Goal: Task Accomplishment & Management: Manage account settings

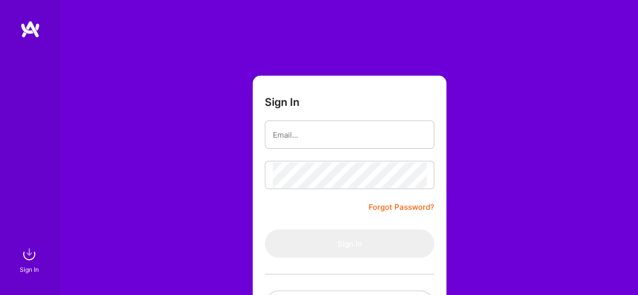
type input "[PERSON_NAME][EMAIL_ADDRESS][DOMAIN_NAME]"
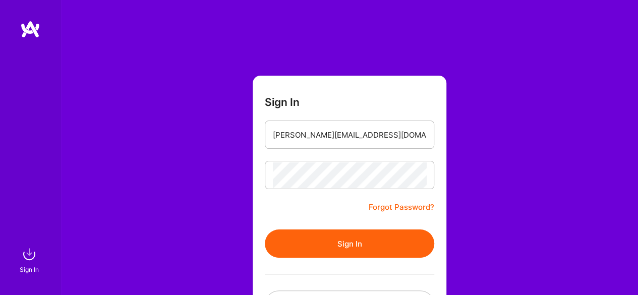
click at [356, 246] on button "Sign In" at bounding box center [349, 244] width 169 height 28
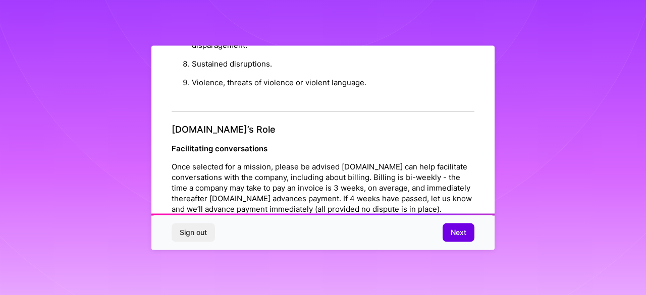
scroll to position [1225, 0]
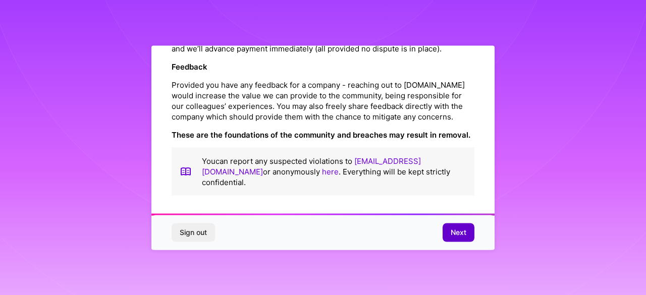
click at [458, 236] on span "Next" at bounding box center [458, 232] width 16 height 10
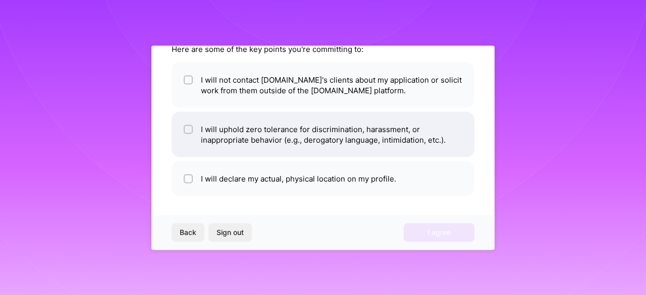
scroll to position [0, 0]
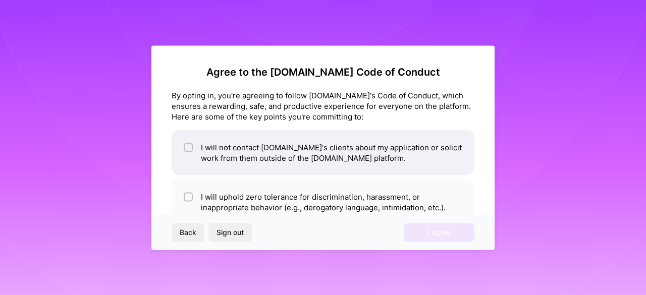
click at [388, 153] on li "I will not contact [DOMAIN_NAME]'s clients about my application or solicit work…" at bounding box center [322, 152] width 303 height 45
checkbox input "true"
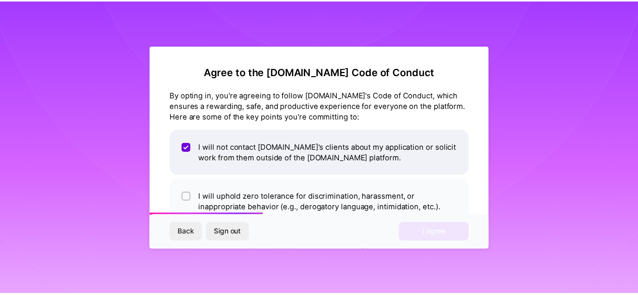
scroll to position [68, 0]
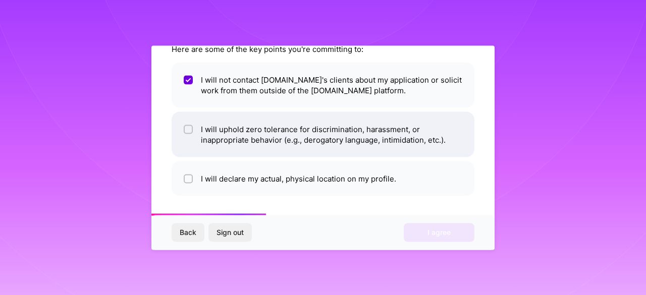
click at [378, 132] on li "I will uphold zero tolerance for discrimination, harassment, or inappropriate b…" at bounding box center [322, 133] width 303 height 45
checkbox input "true"
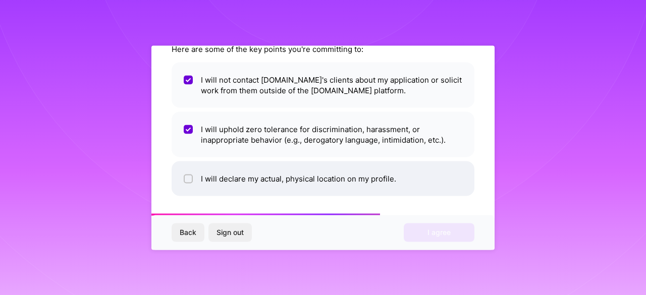
click at [377, 178] on li "I will declare my actual, physical location on my profile." at bounding box center [322, 178] width 303 height 35
checkbox input "true"
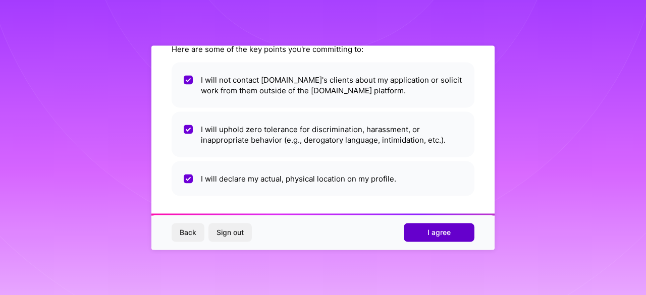
click at [435, 233] on span "I agree" at bounding box center [438, 232] width 23 height 10
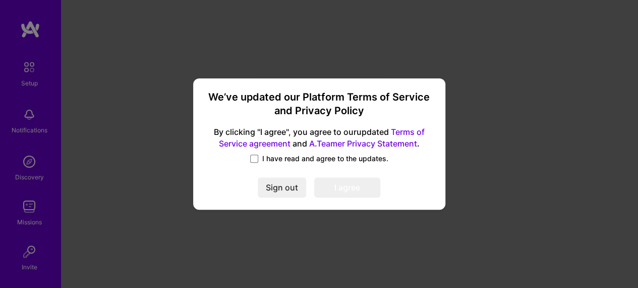
click at [372, 156] on span "I have read and agree to the updates." at bounding box center [325, 158] width 126 height 10
click at [0, 0] on input "I have read and agree to the updates." at bounding box center [0, 0] width 0 height 0
click at [363, 185] on button "I agree" at bounding box center [347, 187] width 66 height 20
